Goal: Task Accomplishment & Management: Use online tool/utility

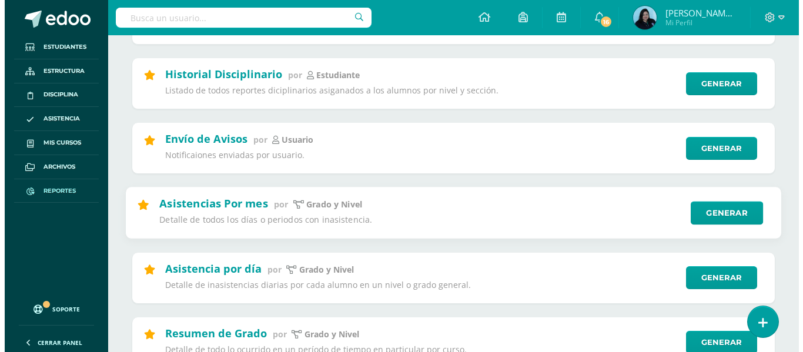
scroll to position [353, 0]
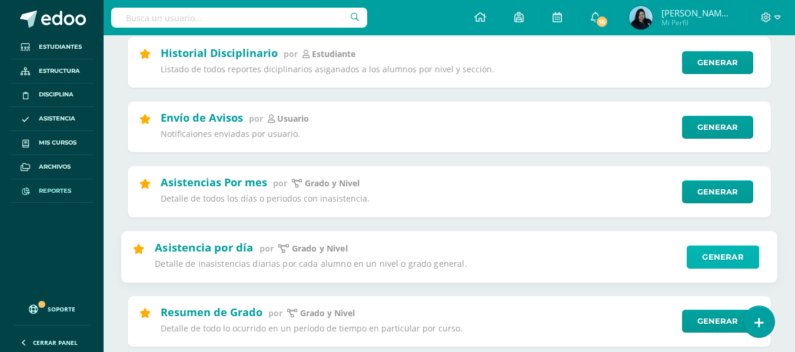
click at [705, 246] on link "Generar" at bounding box center [722, 257] width 72 height 24
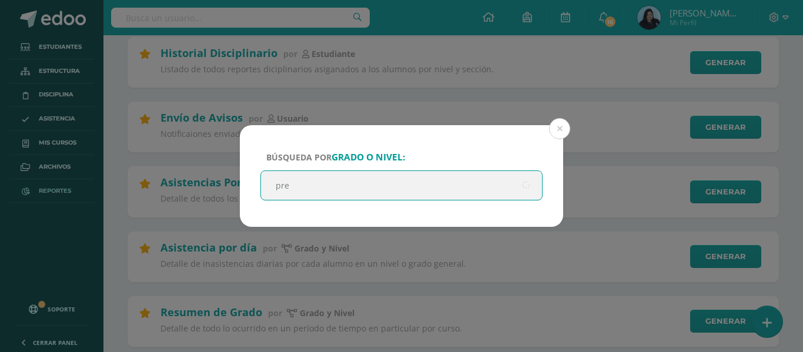
type input "prep"
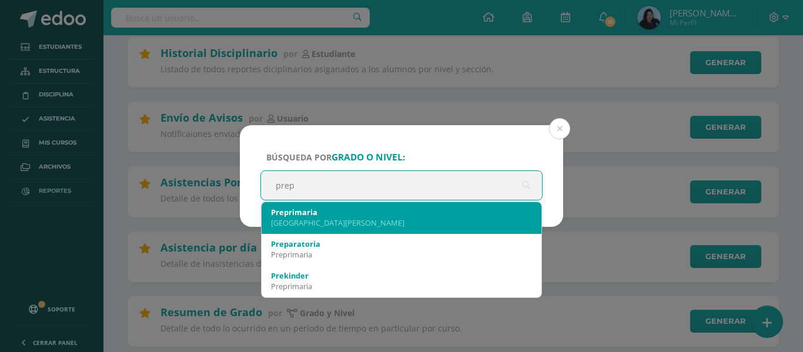
click at [292, 221] on div "[GEOGRAPHIC_DATA][PERSON_NAME]" at bounding box center [401, 223] width 261 height 11
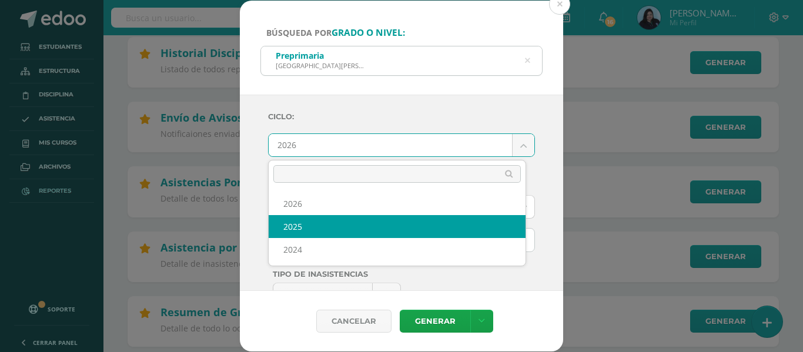
select select "2"
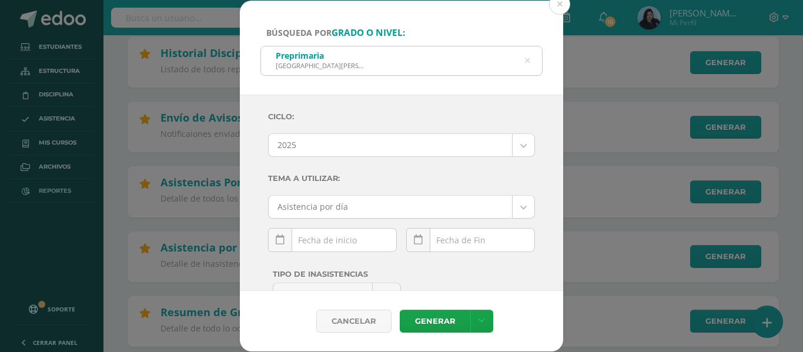
scroll to position [59, 0]
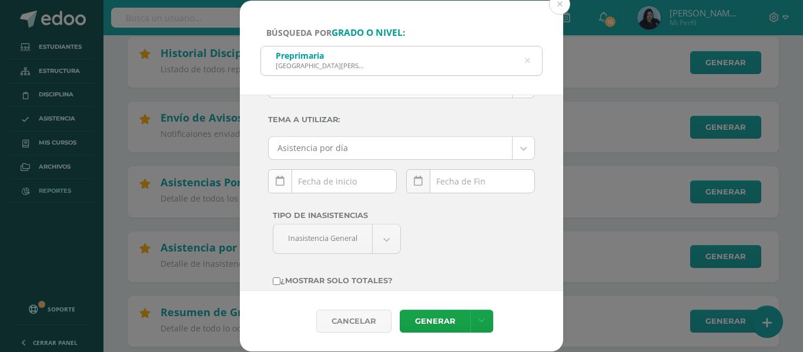
click at [279, 184] on icon at bounding box center [280, 181] width 9 height 10
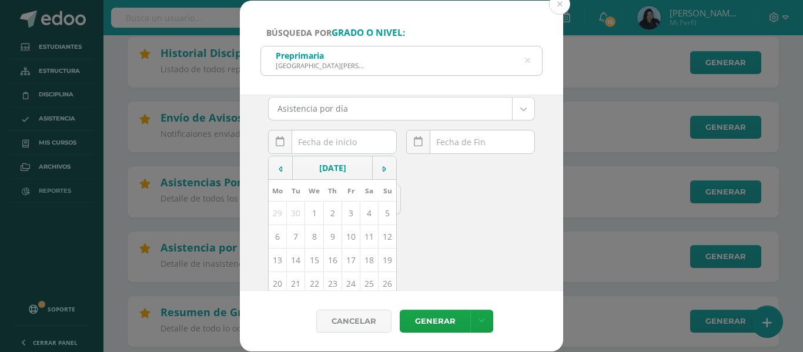
scroll to position [118, 0]
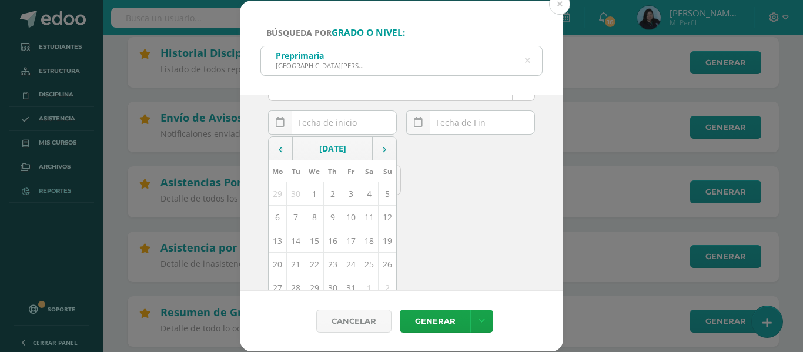
click at [276, 241] on td "13" at bounding box center [278, 241] width 18 height 24
type input "[DATE]"
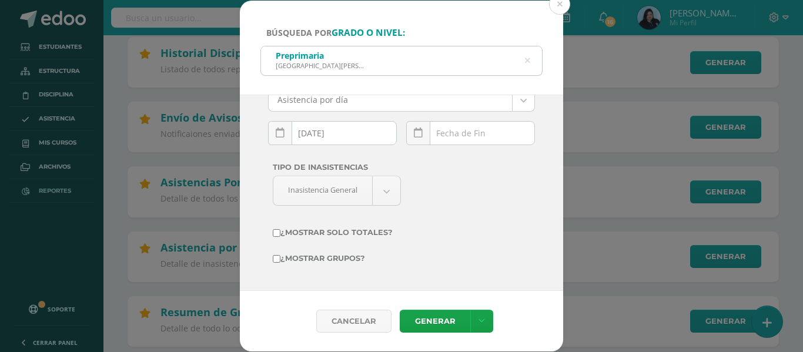
scroll to position [107, 0]
click at [409, 132] on link at bounding box center [418, 133] width 24 height 24
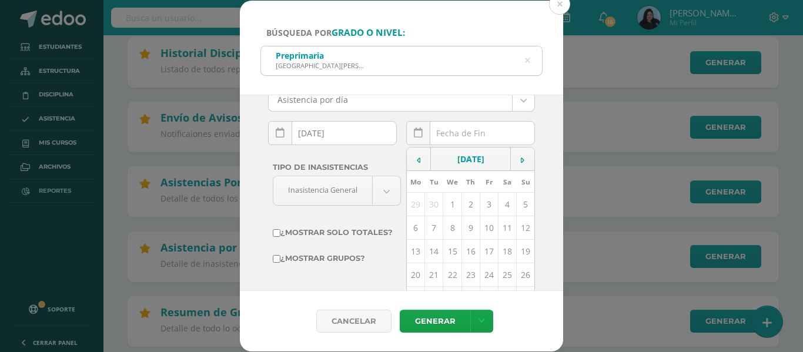
click at [412, 253] on td "13" at bounding box center [416, 252] width 18 height 24
type input "[DATE]"
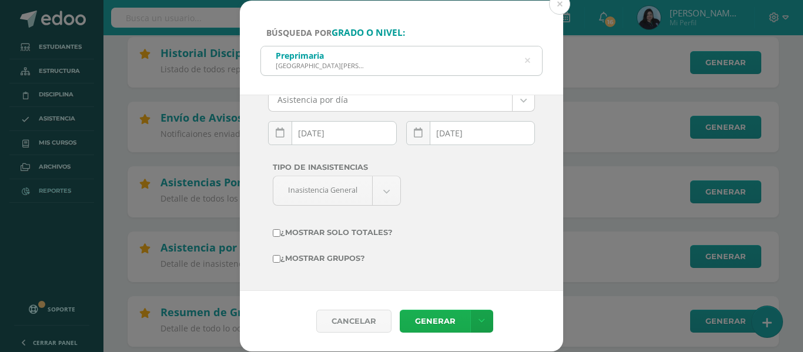
click at [444, 322] on link "Generar" at bounding box center [435, 321] width 71 height 23
click at [433, 314] on link "Generar" at bounding box center [435, 321] width 71 height 23
